Goal: Task Accomplishment & Management: Manage account settings

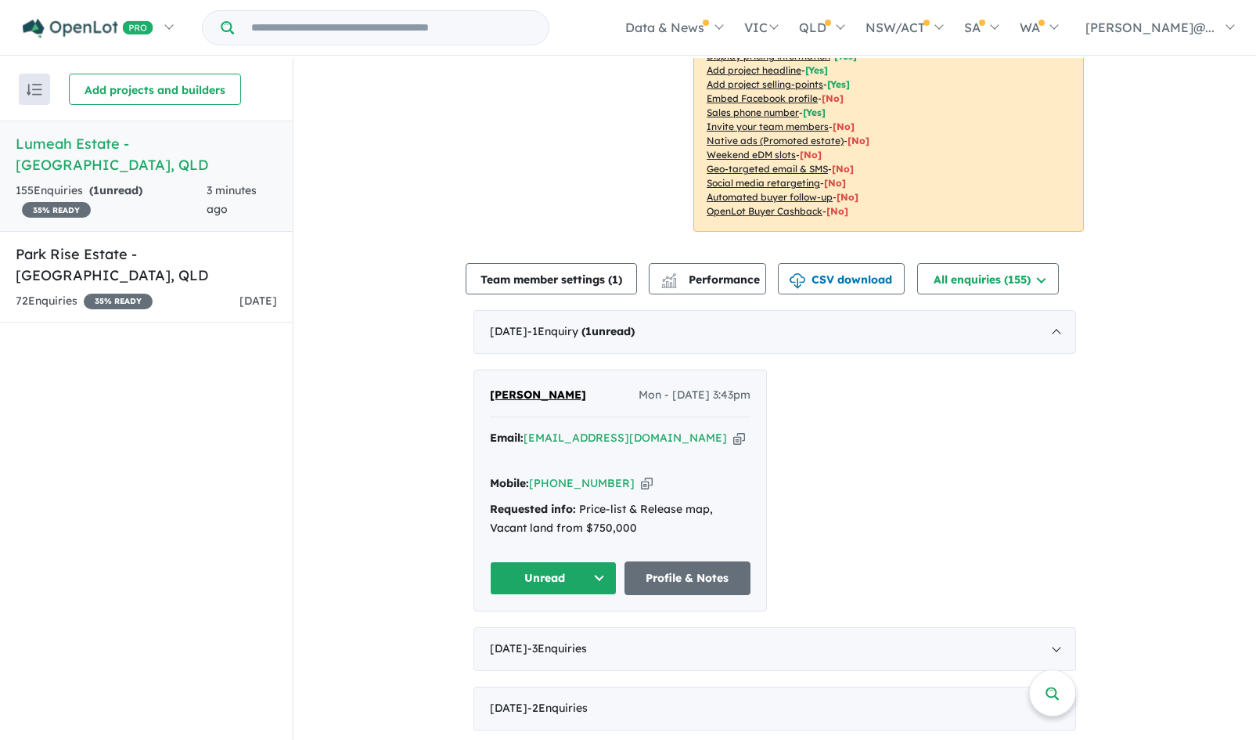
scroll to position [319, 0]
drag, startPoint x: 554, startPoint y: 397, endPoint x: 486, endPoint y: 392, distance: 68.2
click at [490, 392] on div "[PERSON_NAME] Mon - [DATE] 3:43pm" at bounding box center [620, 400] width 261 height 31
copy span "[PERSON_NAME]"
click at [733, 437] on icon "button" at bounding box center [739, 437] width 12 height 16
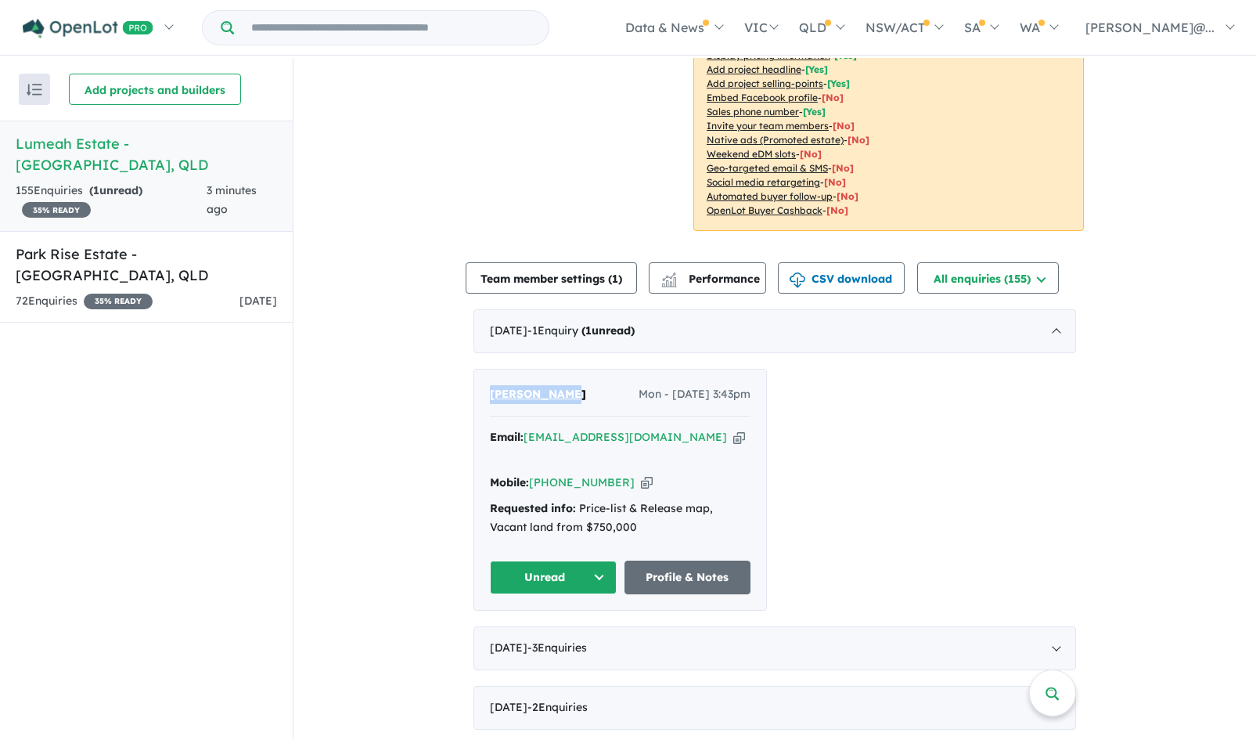
copy span "[PERSON_NAME]"
click at [733, 437] on icon "button" at bounding box center [739, 437] width 12 height 16
click at [641, 474] on icon "button" at bounding box center [647, 482] width 12 height 16
copy span "[PERSON_NAME]"
click at [603, 560] on button "Unread" at bounding box center [553, 577] width 127 height 34
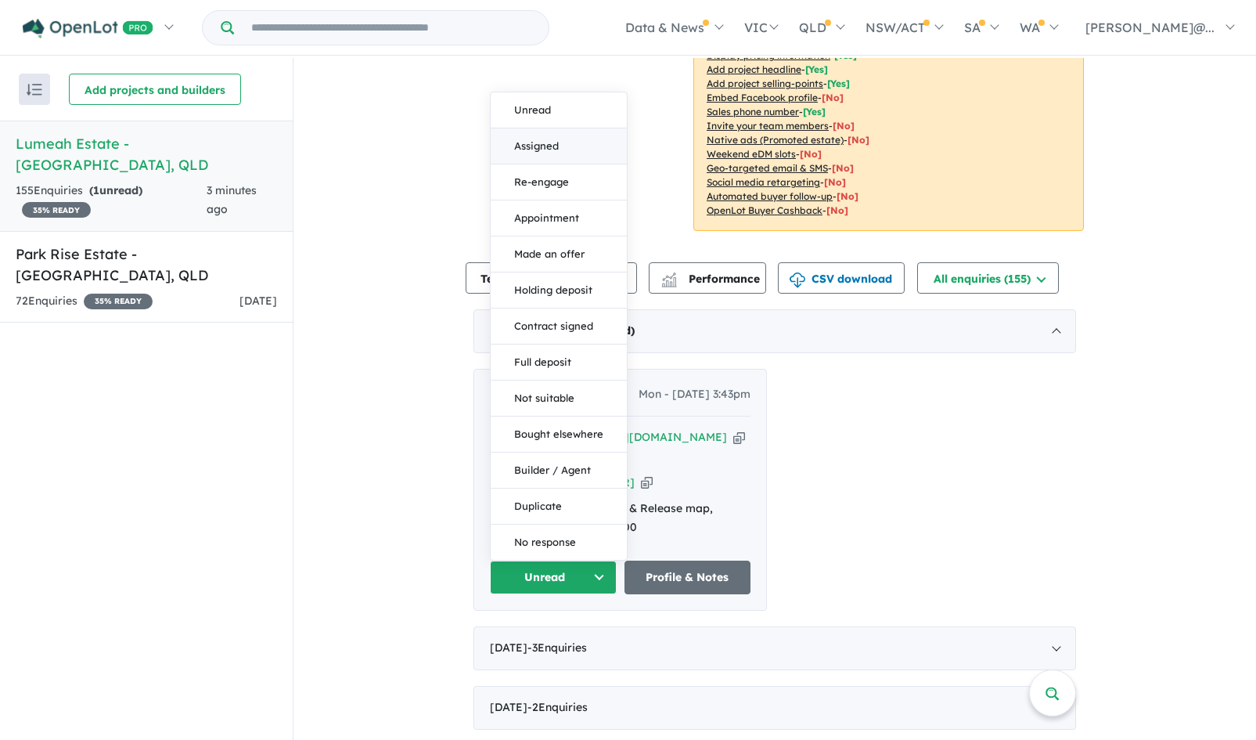
click at [543, 128] on button "Assigned" at bounding box center [559, 146] width 136 height 36
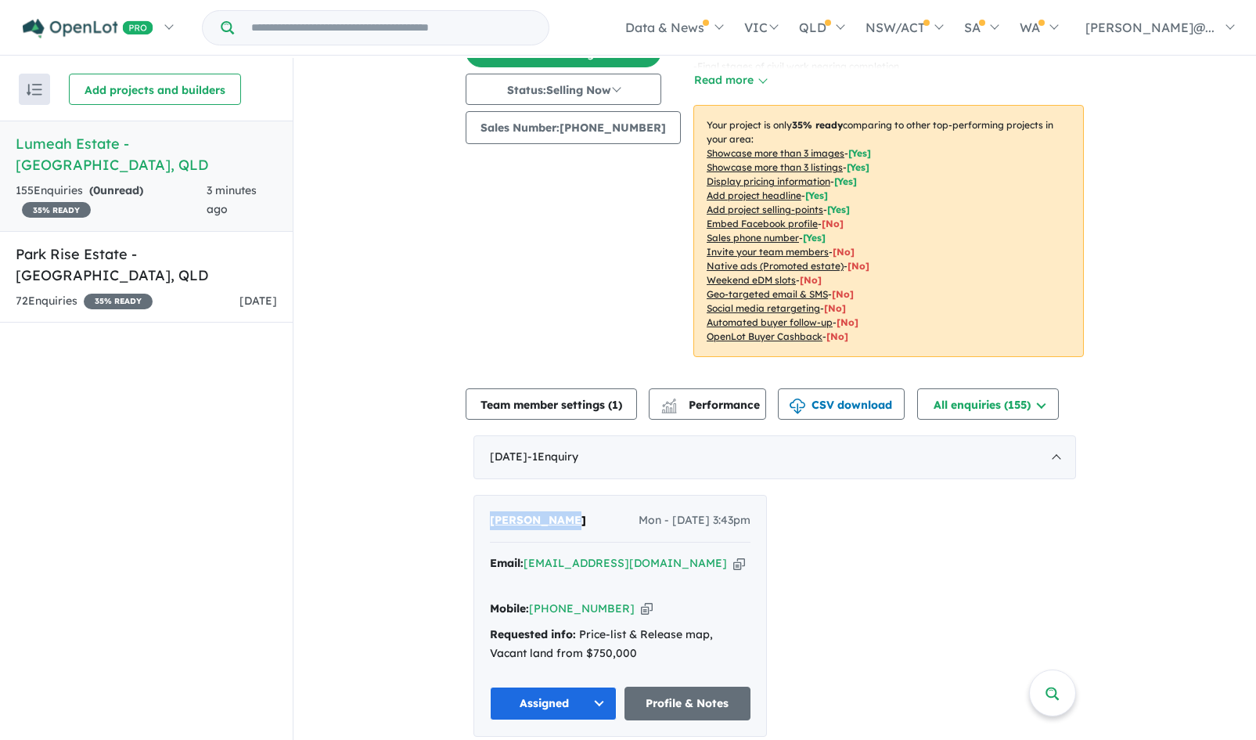
scroll to position [0, 0]
